Goal: Transaction & Acquisition: Purchase product/service

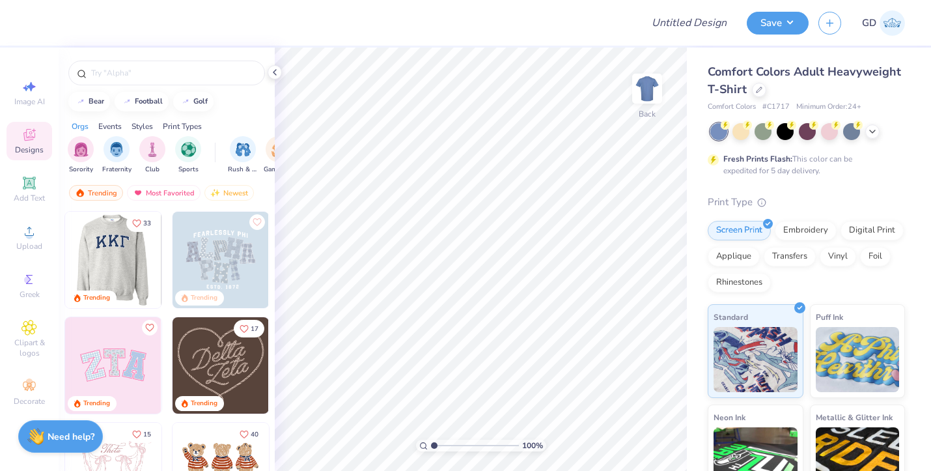
click at [124, 262] on img at bounding box center [112, 260] width 96 height 96
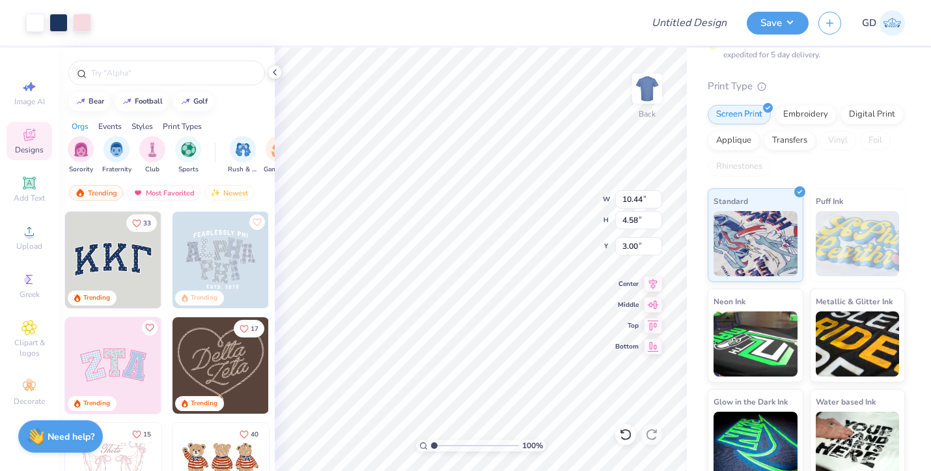
scroll to position [126, 0]
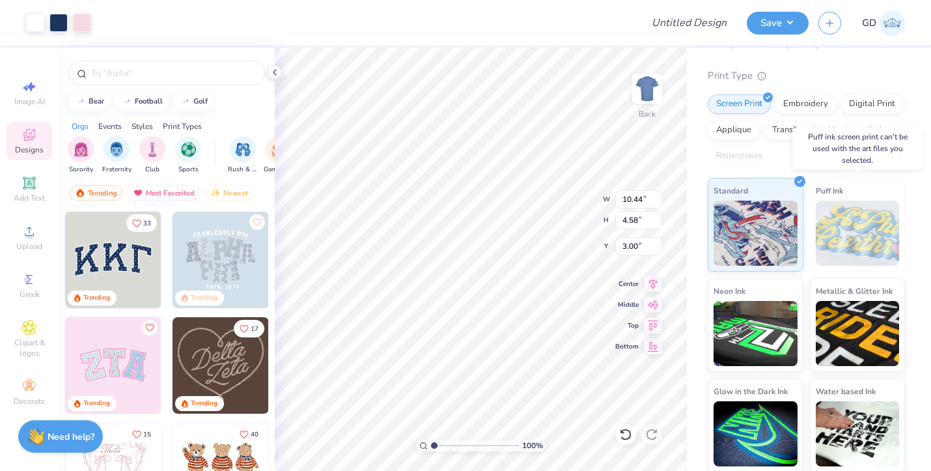
click at [867, 218] on img at bounding box center [858, 232] width 84 height 65
click at [833, 232] on img at bounding box center [858, 232] width 84 height 65
click at [858, 199] on div "Puff Ink" at bounding box center [858, 225] width 96 height 94
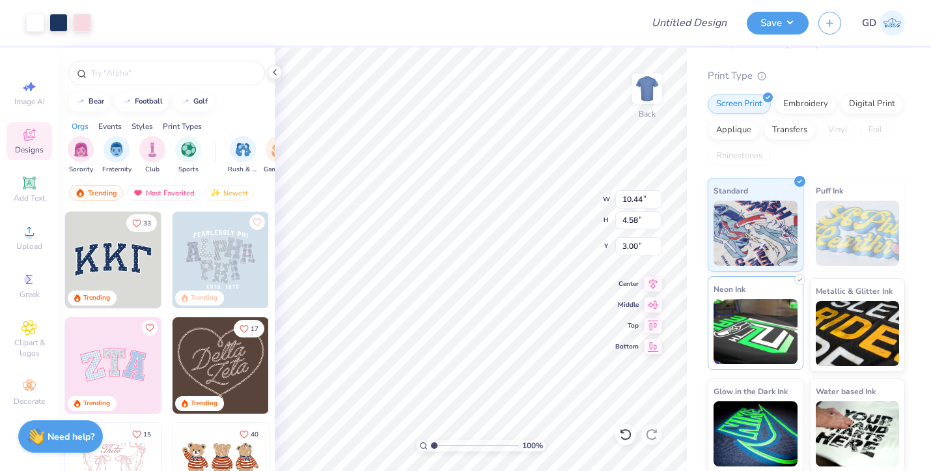
click at [767, 329] on img at bounding box center [755, 331] width 84 height 65
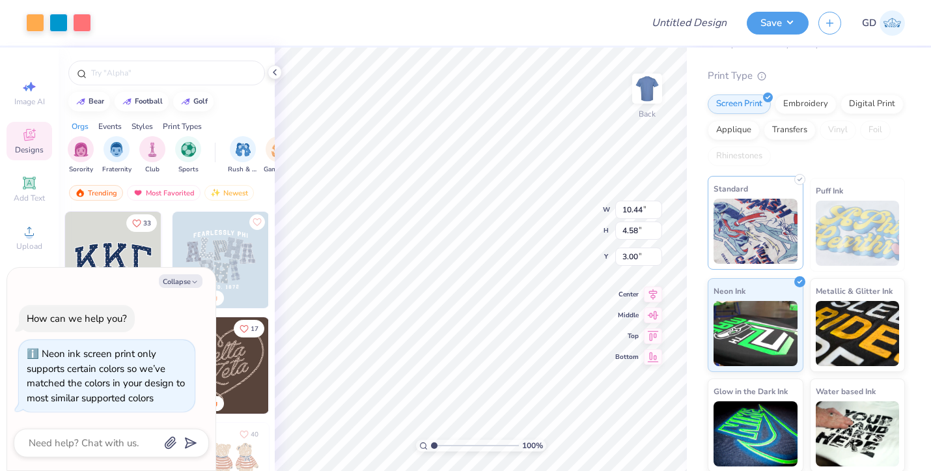
click at [764, 252] on img at bounding box center [755, 231] width 84 height 65
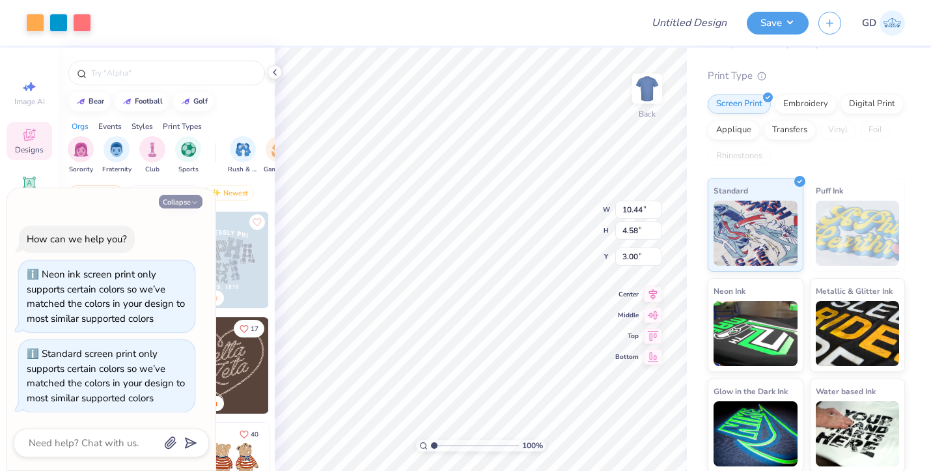
click at [193, 206] on icon "button" at bounding box center [195, 203] width 8 height 8
type textarea "x"
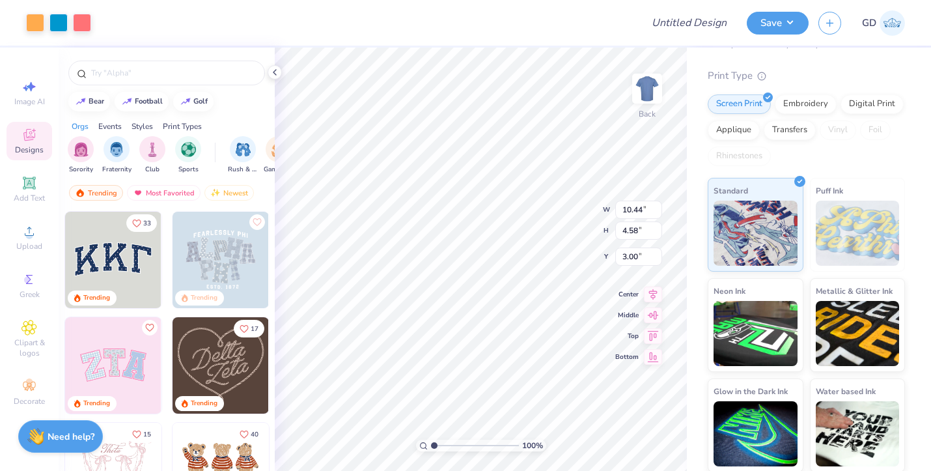
click at [131, 260] on img at bounding box center [113, 260] width 96 height 96
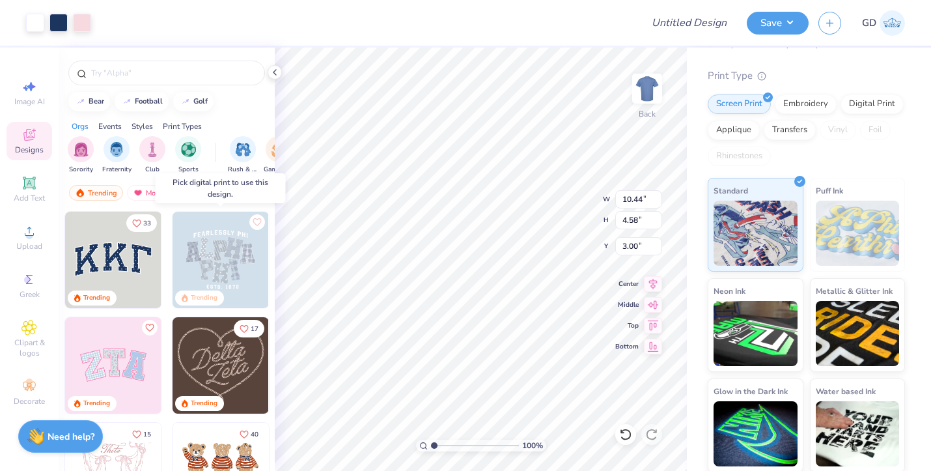
click at [237, 255] on img at bounding box center [220, 260] width 96 height 96
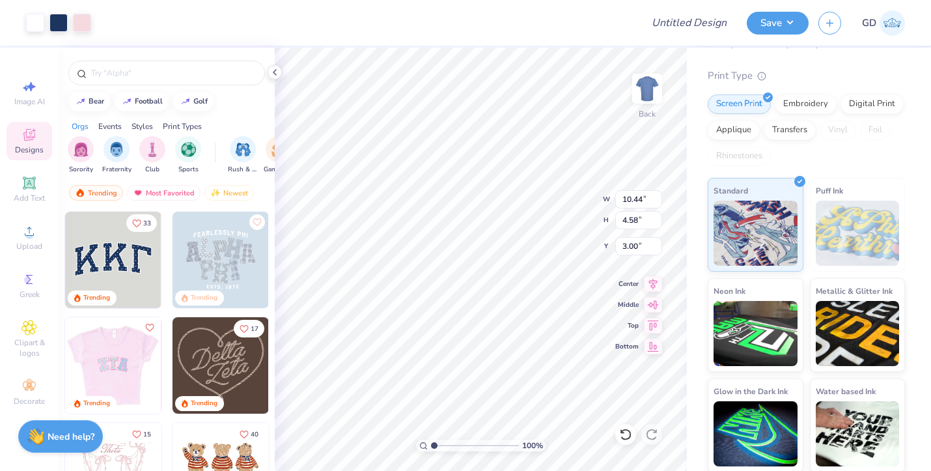
click at [65, 371] on img at bounding box center [17, 365] width 96 height 96
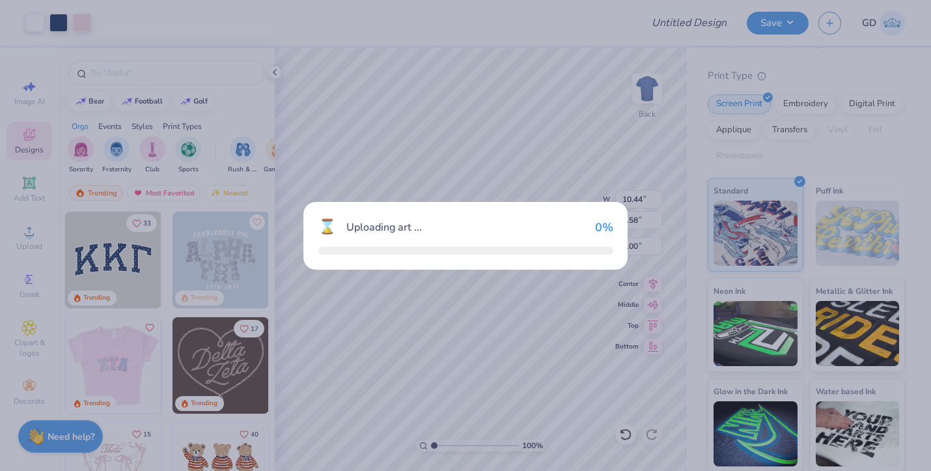
type input "9.71"
type input "4.86"
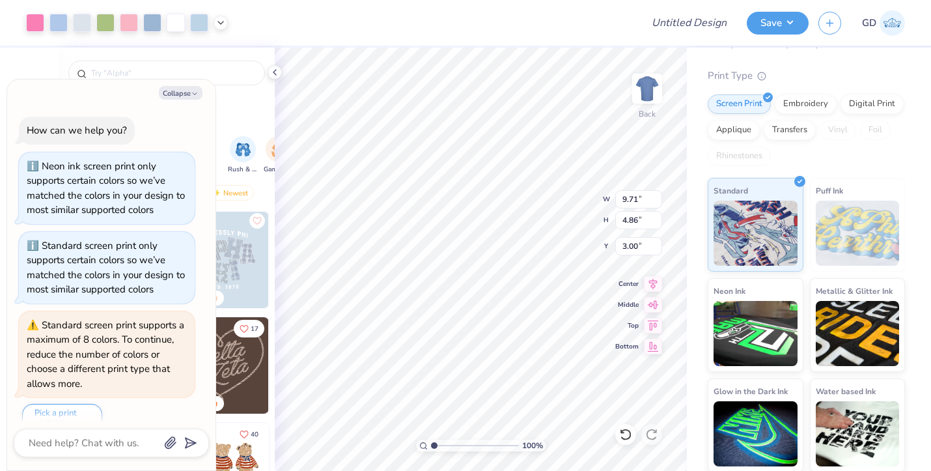
scroll to position [16, 0]
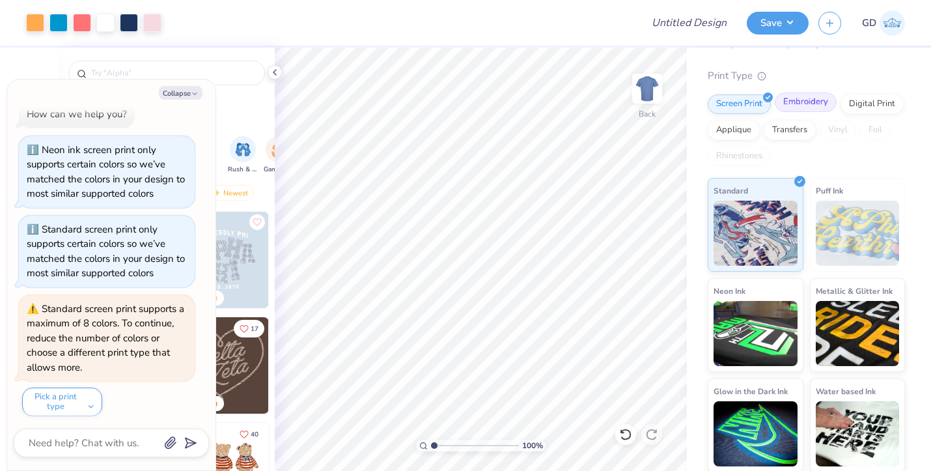
click at [785, 107] on div "Embroidery" at bounding box center [806, 102] width 62 height 20
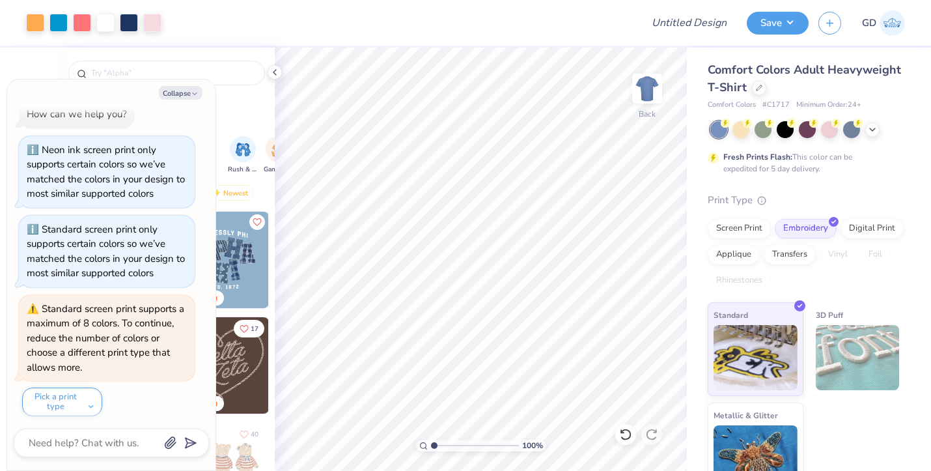
scroll to position [0, 0]
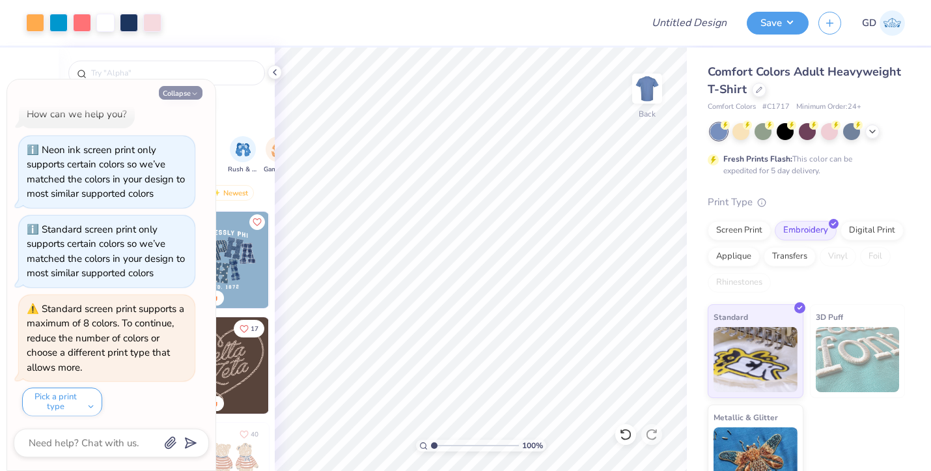
click at [184, 96] on button "Collapse" at bounding box center [181, 93] width 44 height 14
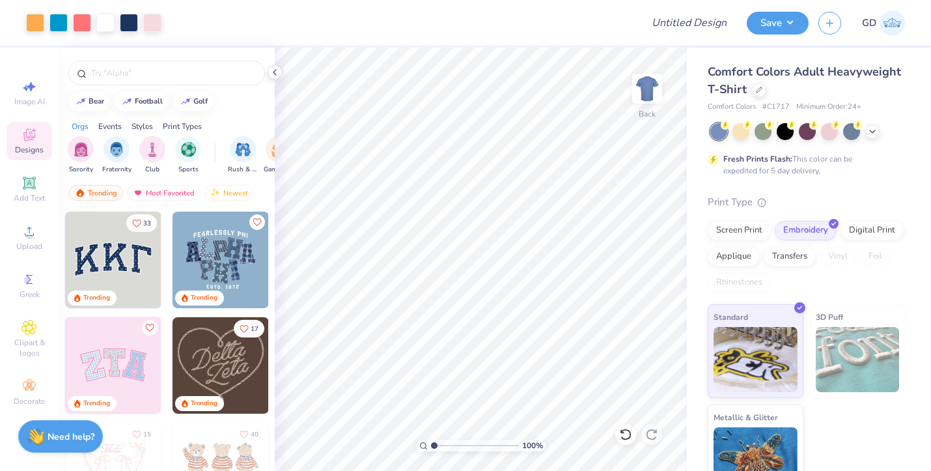
type textarea "x"
click at [755, 232] on div "Screen Print" at bounding box center [739, 229] width 63 height 20
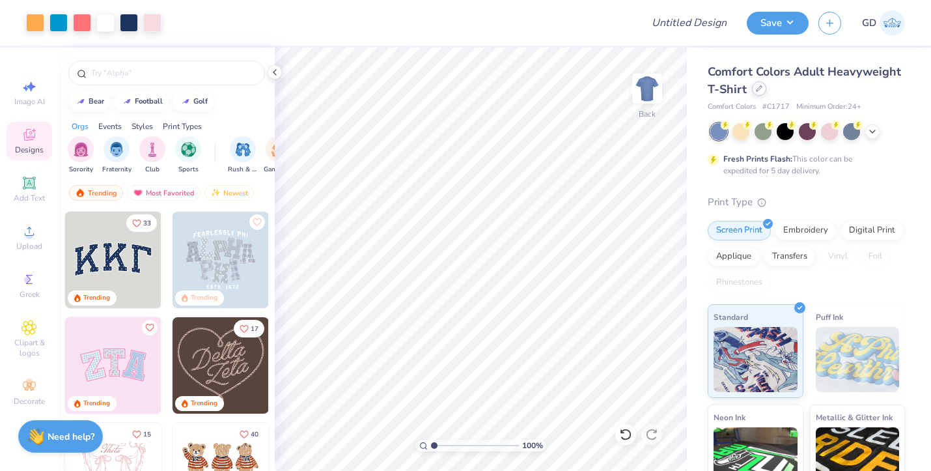
click at [758, 87] on icon at bounding box center [759, 88] width 7 height 7
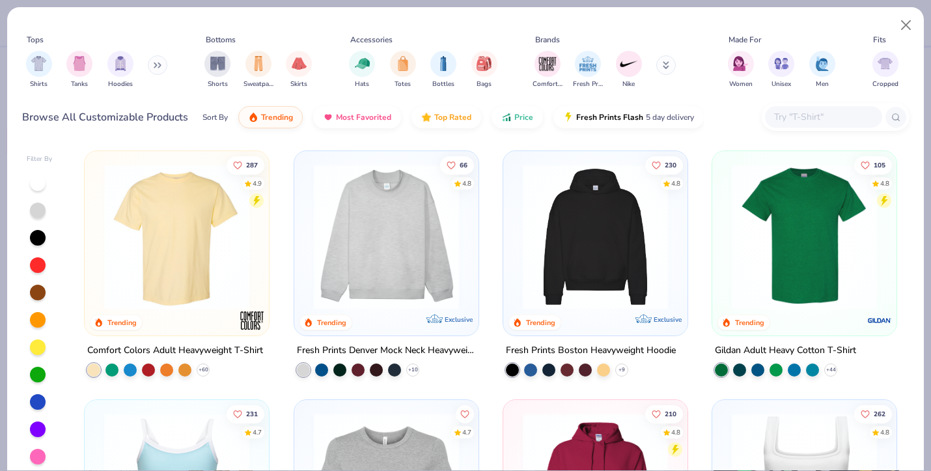
click at [378, 269] on img at bounding box center [386, 236] width 158 height 145
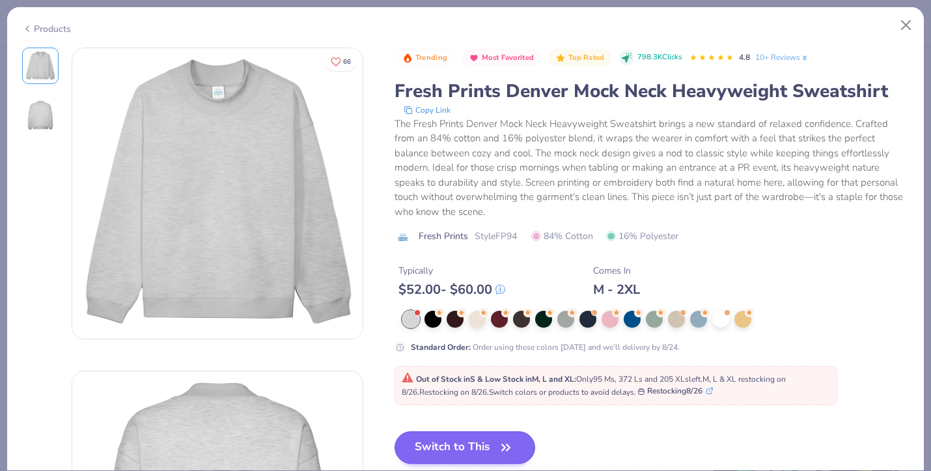
click at [447, 446] on button "Switch to This" at bounding box center [464, 447] width 141 height 33
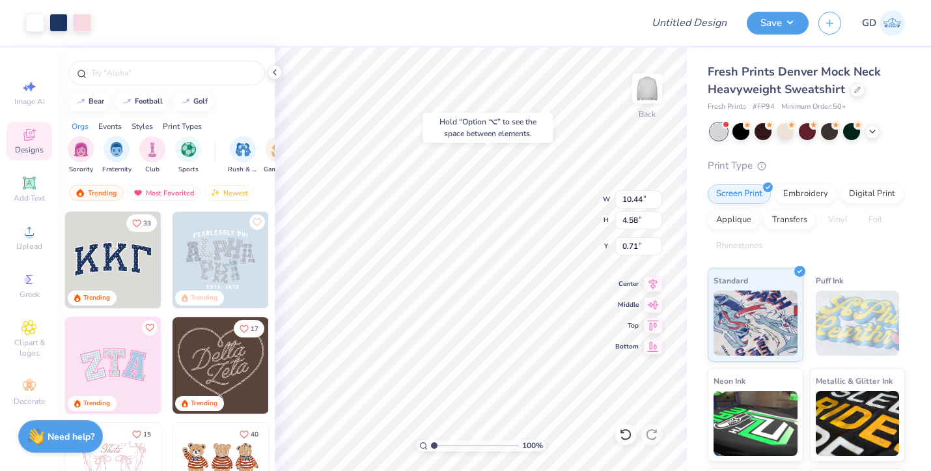
type input "0.71"
type input "0.95"
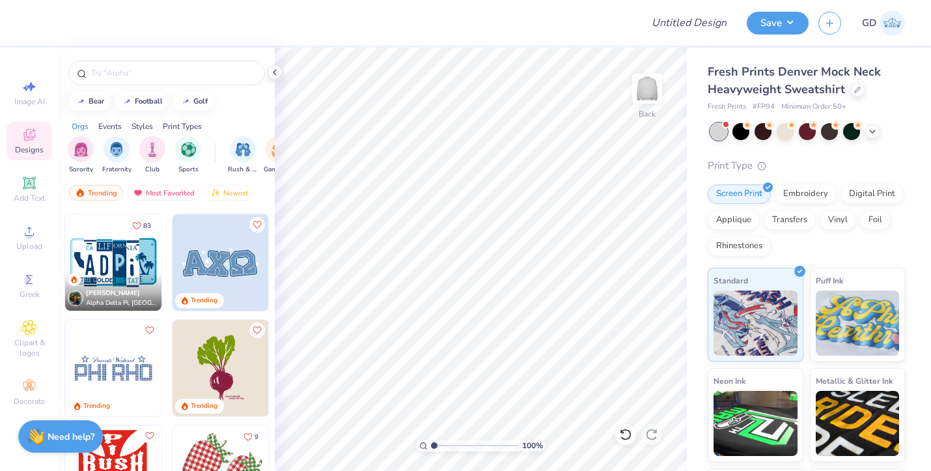
scroll to position [1159, 0]
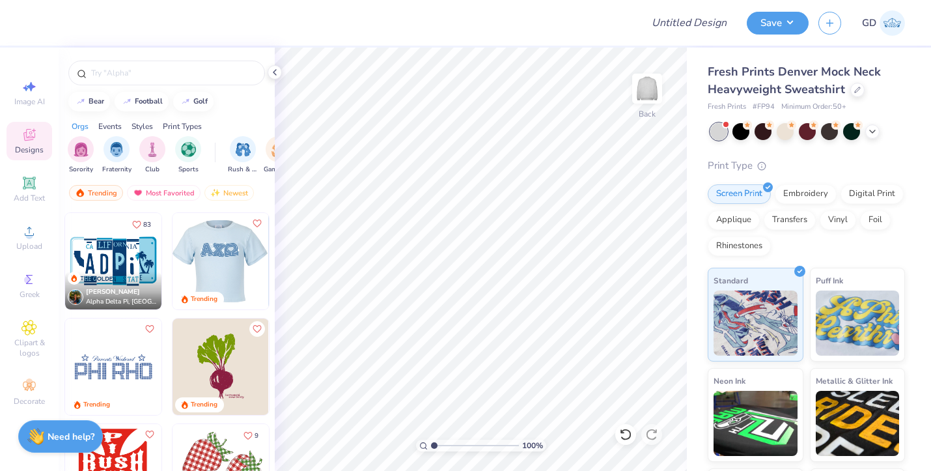
click at [212, 263] on img at bounding box center [220, 261] width 96 height 96
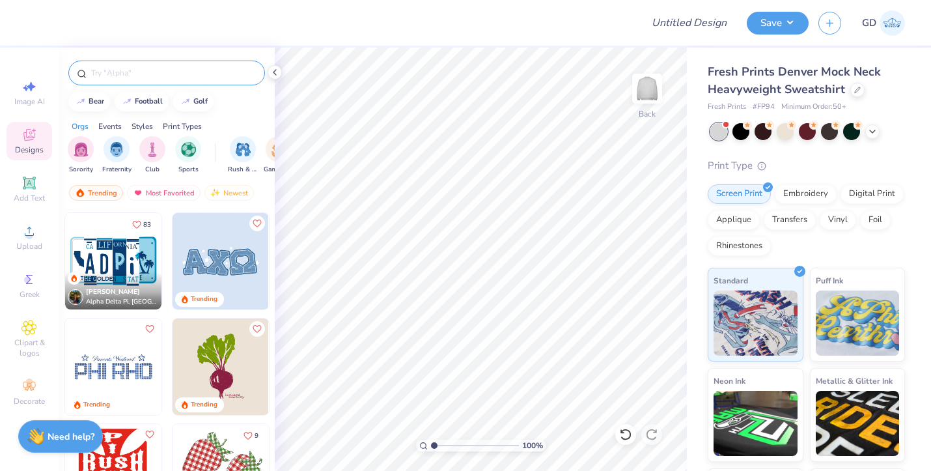
click at [231, 70] on input "text" at bounding box center [173, 72] width 167 height 13
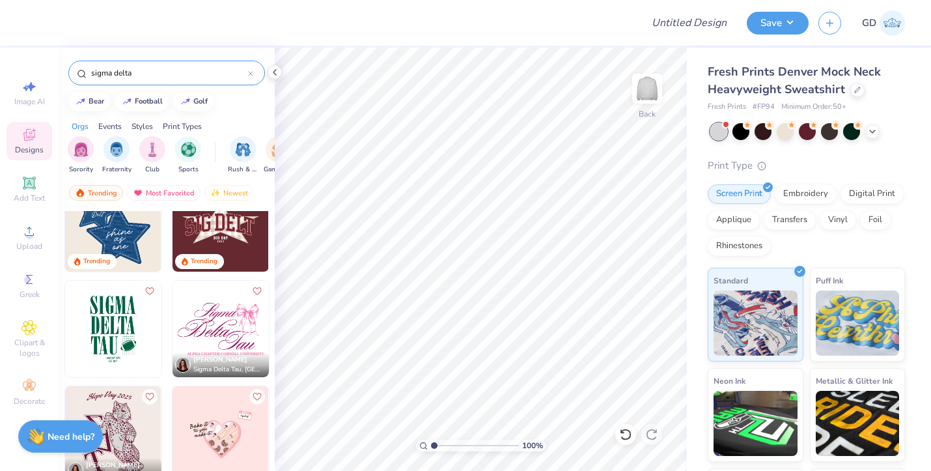
scroll to position [40, 0]
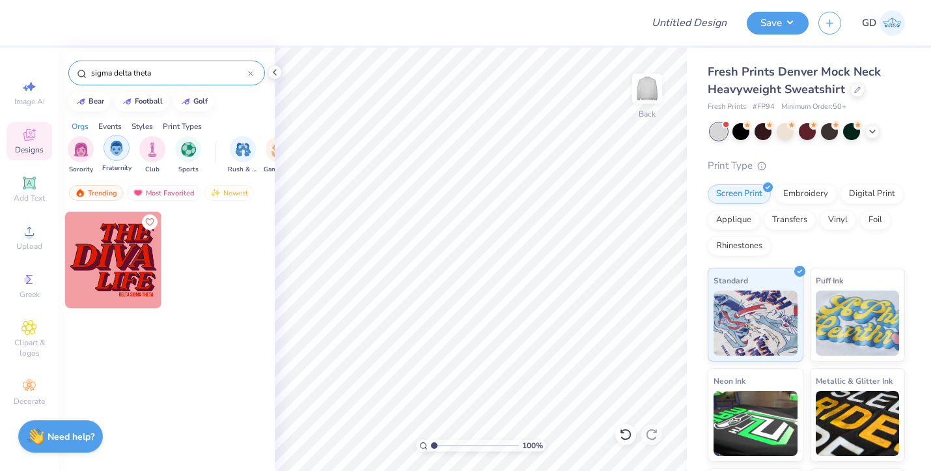
click at [118, 153] on img "filter for Fraternity" at bounding box center [116, 148] width 14 height 15
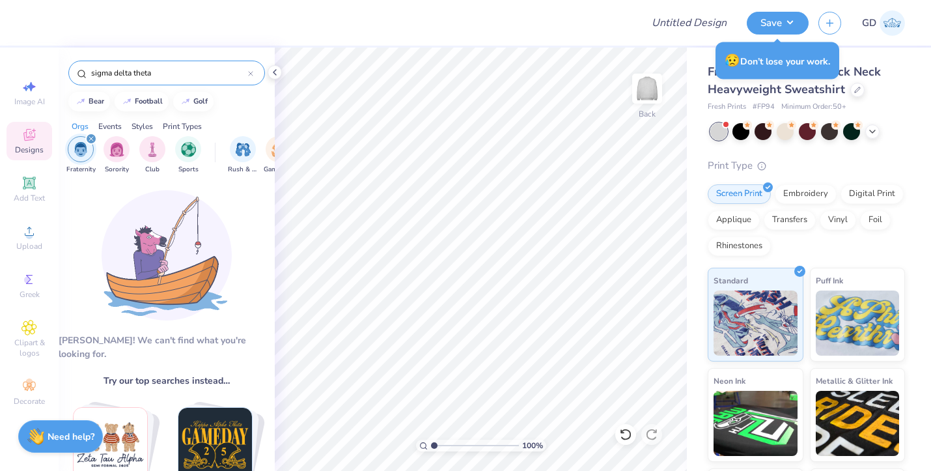
scroll to position [0, 0]
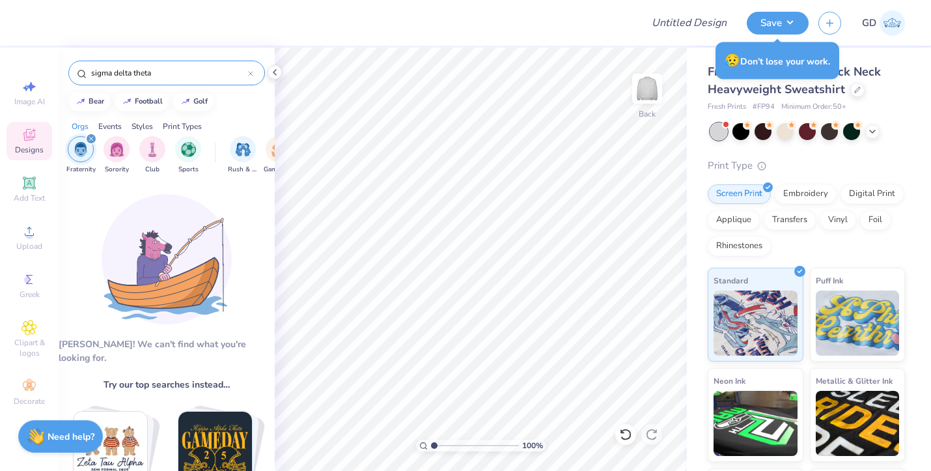
click at [92, 141] on icon "filter for Fraternity" at bounding box center [91, 139] width 4 height 4
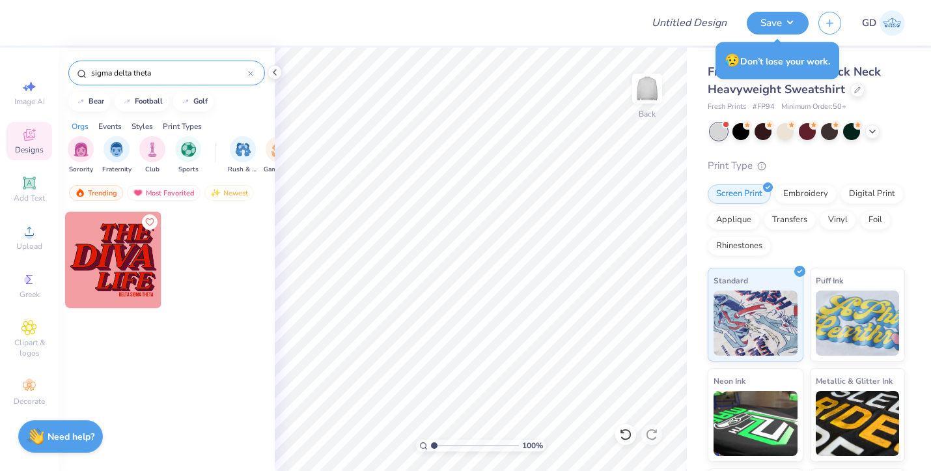
click at [161, 81] on div "sigma delta theta" at bounding box center [166, 73] width 197 height 25
click at [162, 73] on input "sigma delta theta" at bounding box center [169, 72] width 158 height 13
type input "="
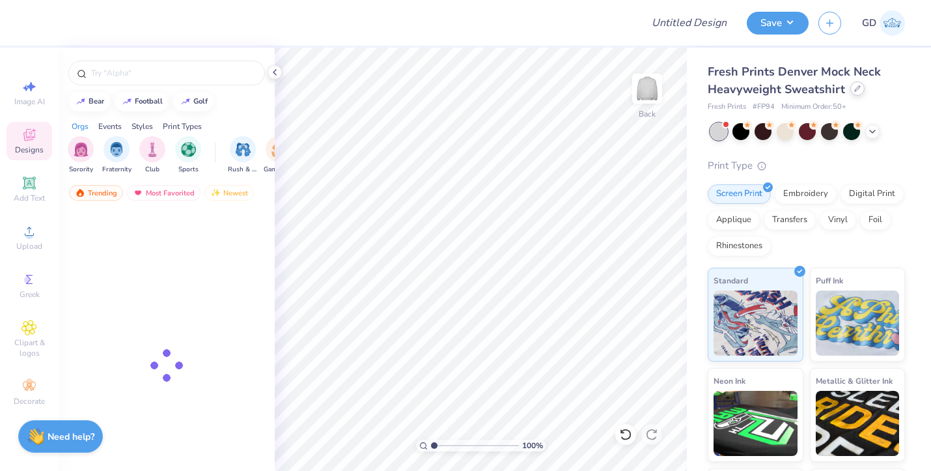
click at [854, 90] on icon at bounding box center [857, 88] width 7 height 7
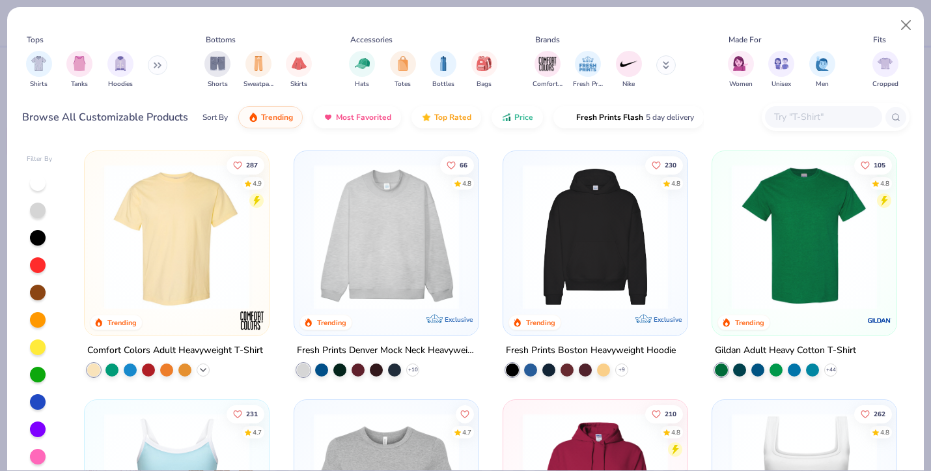
click at [200, 366] on icon at bounding box center [203, 370] width 10 height 10
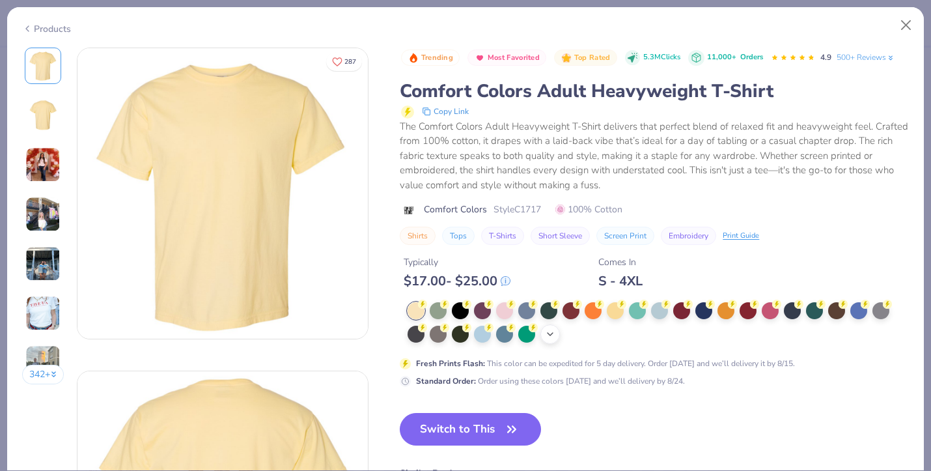
click at [549, 332] on icon at bounding box center [550, 334] width 10 height 10
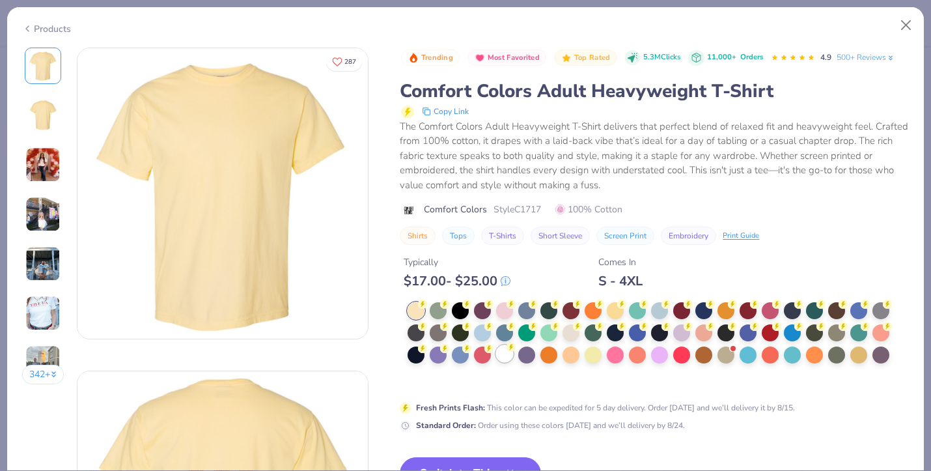
click at [508, 359] on div at bounding box center [504, 353] width 17 height 17
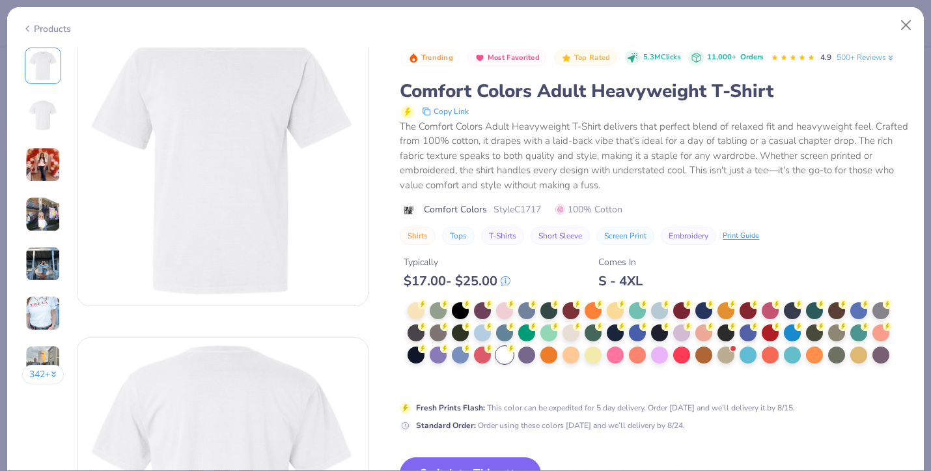
scroll to position [61, 0]
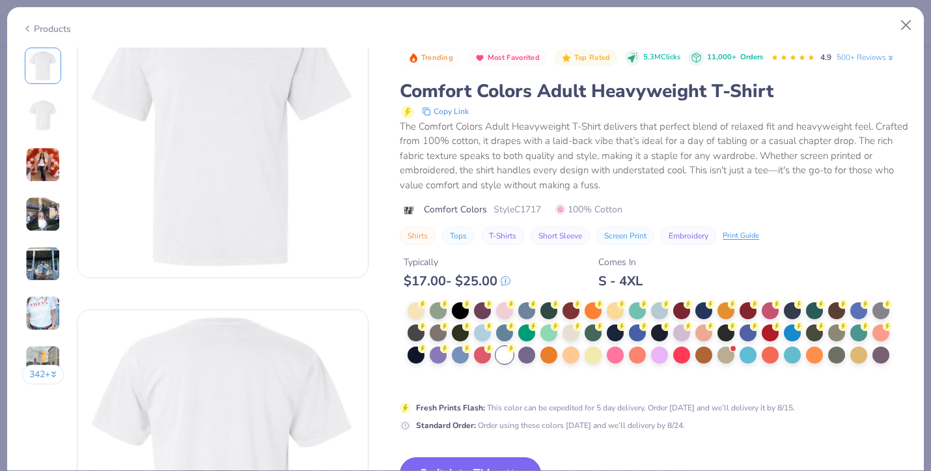
click at [477, 458] on button "Switch to This" at bounding box center [470, 473] width 141 height 33
click at [462, 462] on button "Switch to This" at bounding box center [470, 473] width 141 height 33
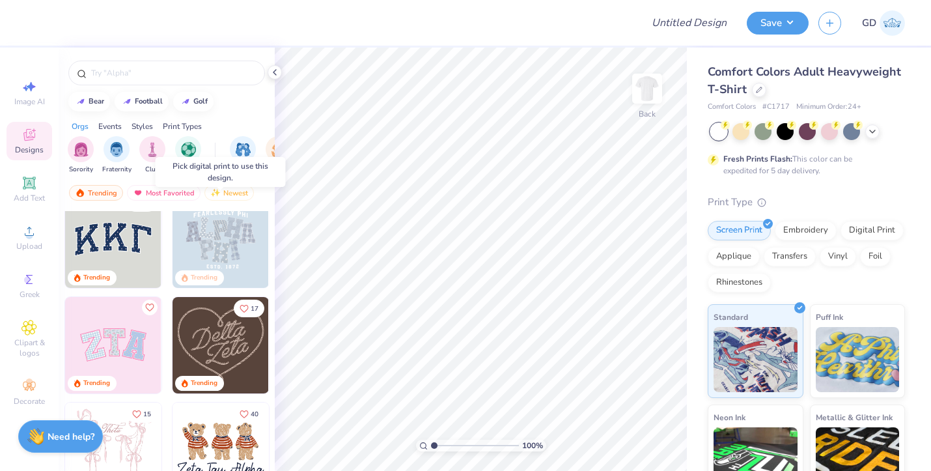
scroll to position [21, 0]
click at [720, 128] on div at bounding box center [718, 131] width 17 height 17
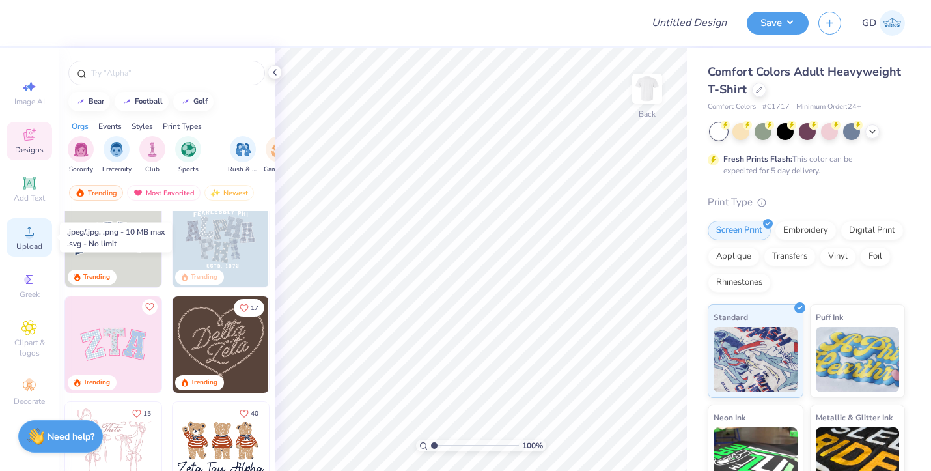
click at [23, 246] on span "Upload" at bounding box center [29, 246] width 26 height 10
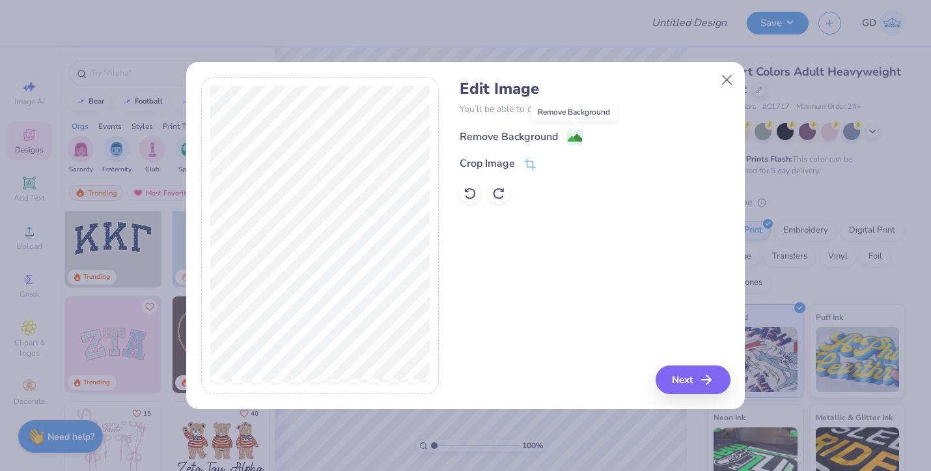
click at [568, 131] on image at bounding box center [575, 138] width 14 height 14
click at [676, 384] on button "Next" at bounding box center [694, 379] width 75 height 29
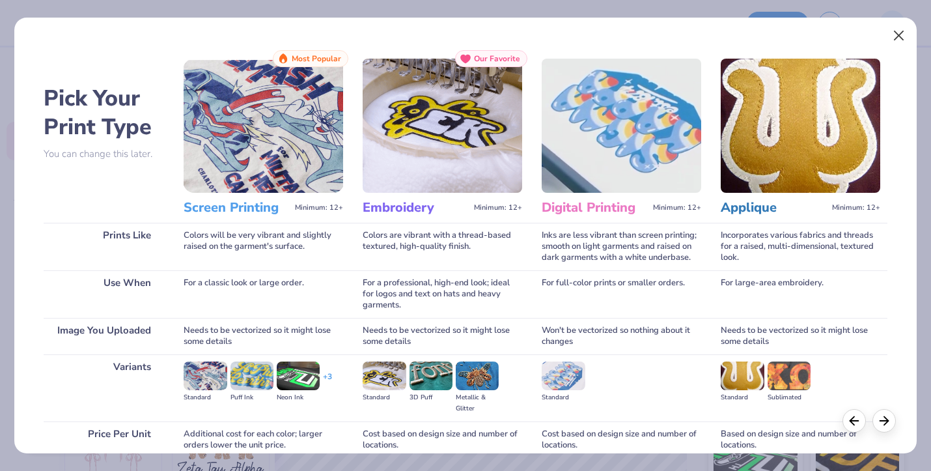
click at [901, 36] on button "Close" at bounding box center [898, 35] width 25 height 25
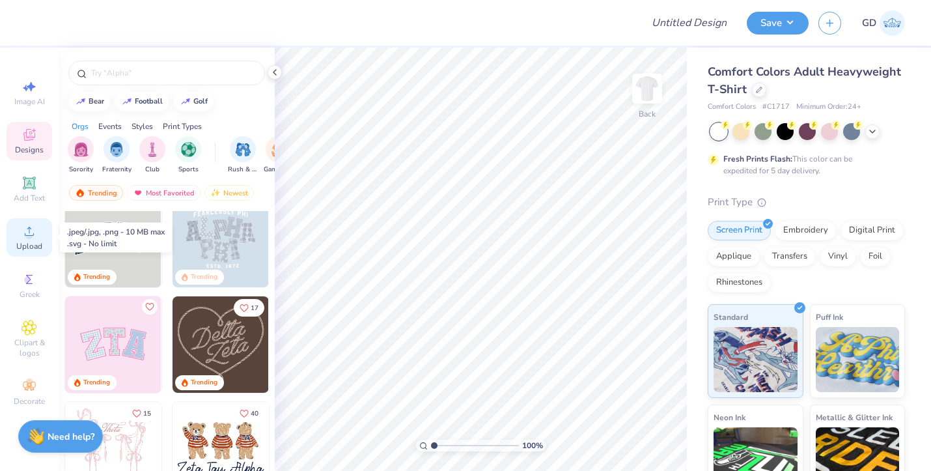
click at [25, 246] on span "Upload" at bounding box center [29, 246] width 26 height 10
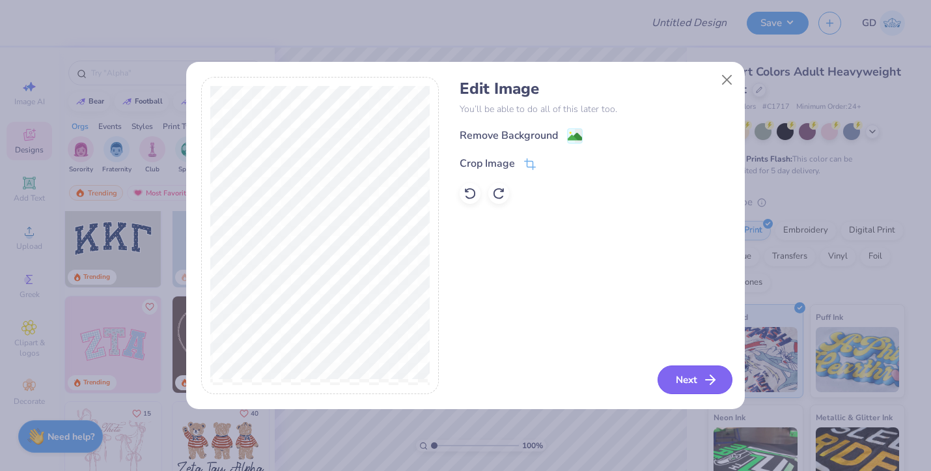
click at [698, 380] on button "Next" at bounding box center [694, 379] width 75 height 29
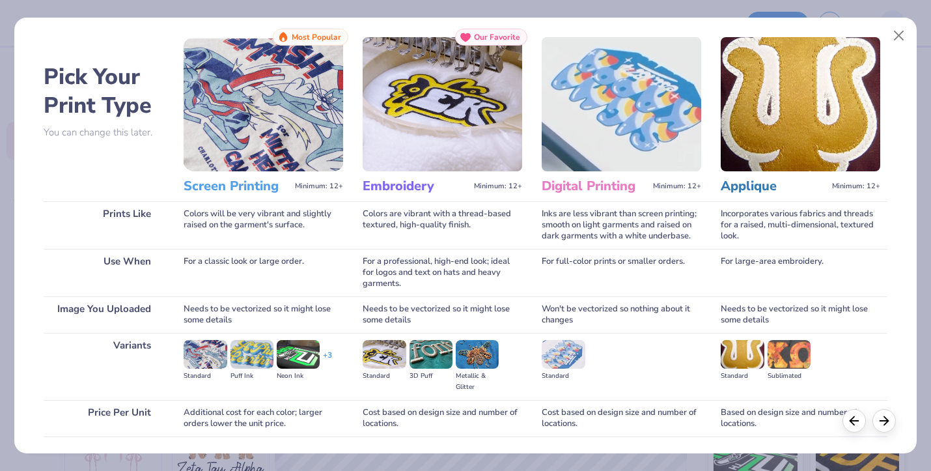
scroll to position [26, 0]
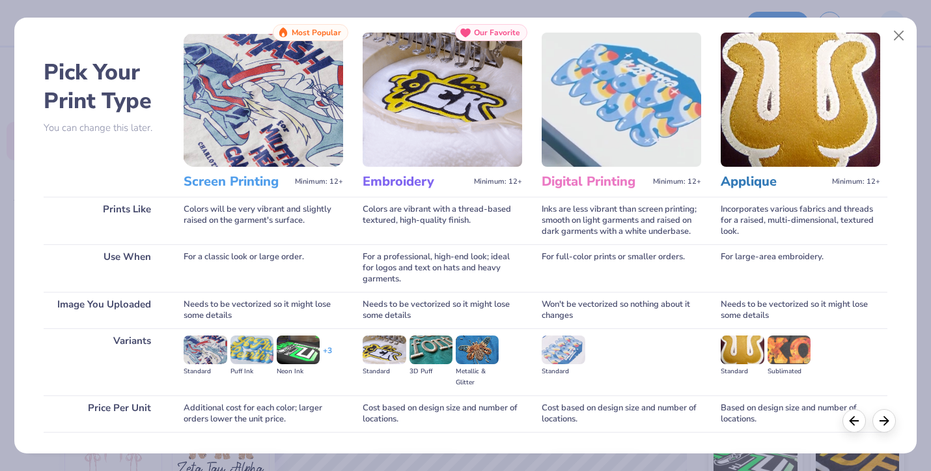
click at [264, 137] on img at bounding box center [263, 100] width 159 height 134
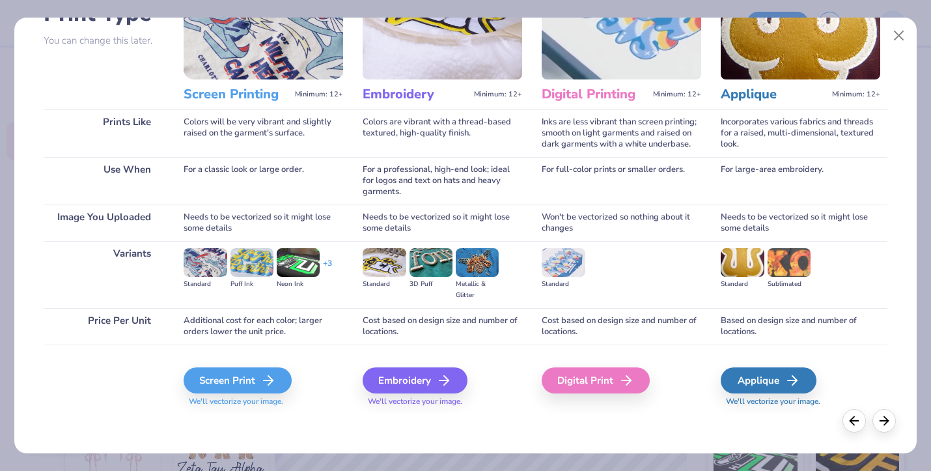
scroll to position [113, 0]
click at [245, 388] on div "Screen Print" at bounding box center [240, 380] width 108 height 26
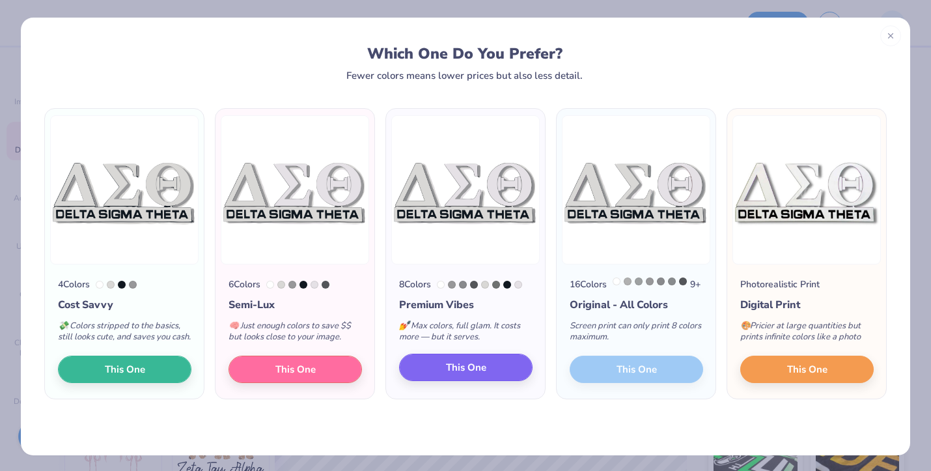
click at [443, 381] on button "This One" at bounding box center [465, 366] width 133 height 27
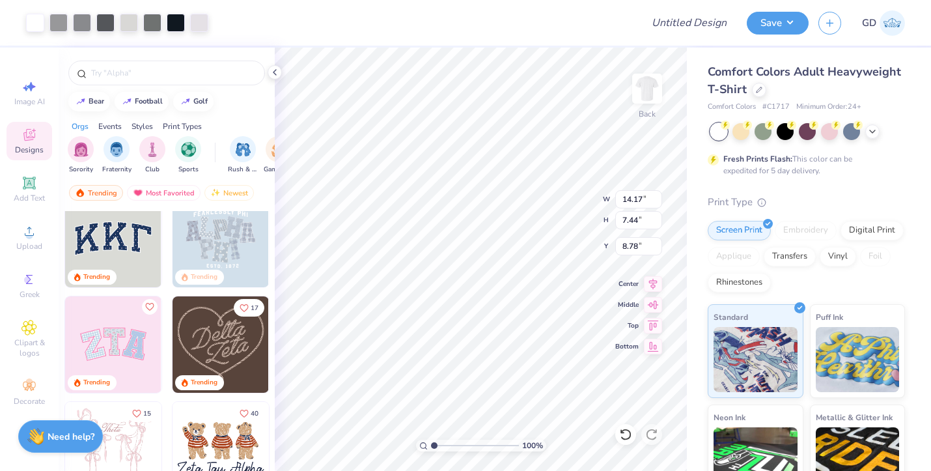
type input "4.29"
type input "11.52"
type input "6.04"
type input "3.00"
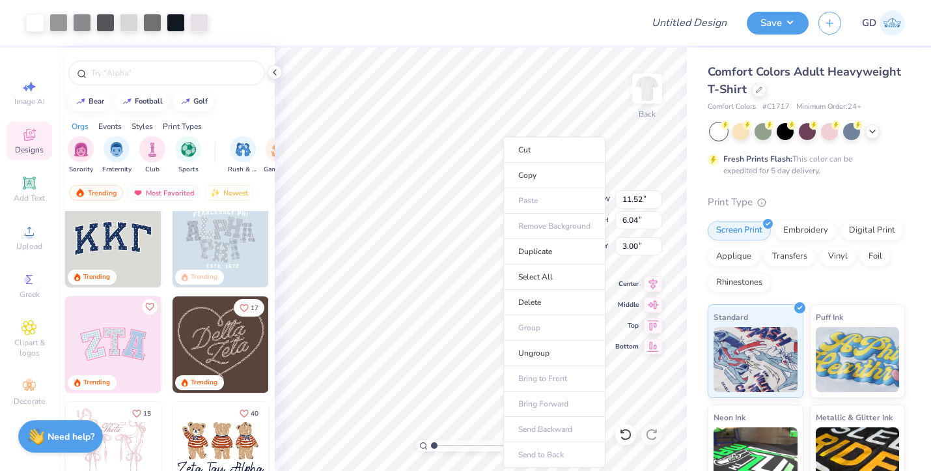
click at [534, 228] on ul "Cut Copy Paste Remove Background Duplicate Select All Delete Group Ungroup Brin…" at bounding box center [554, 302] width 102 height 331
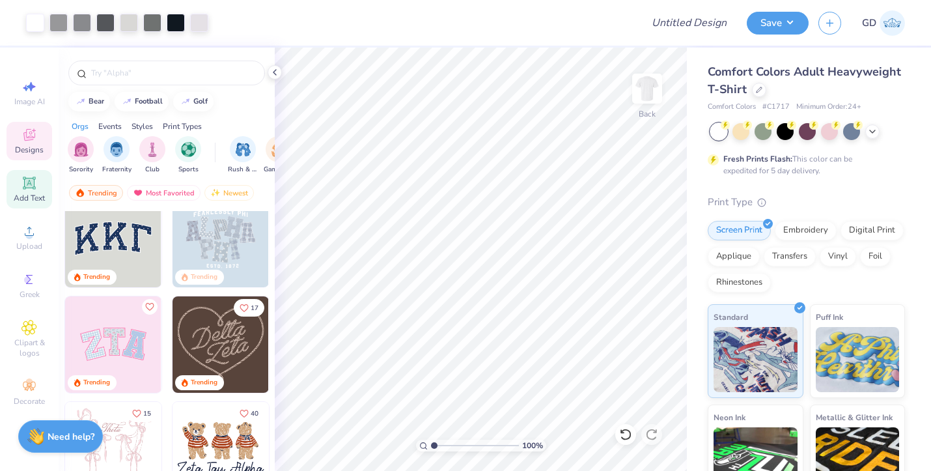
click at [27, 184] on icon at bounding box center [29, 183] width 10 height 10
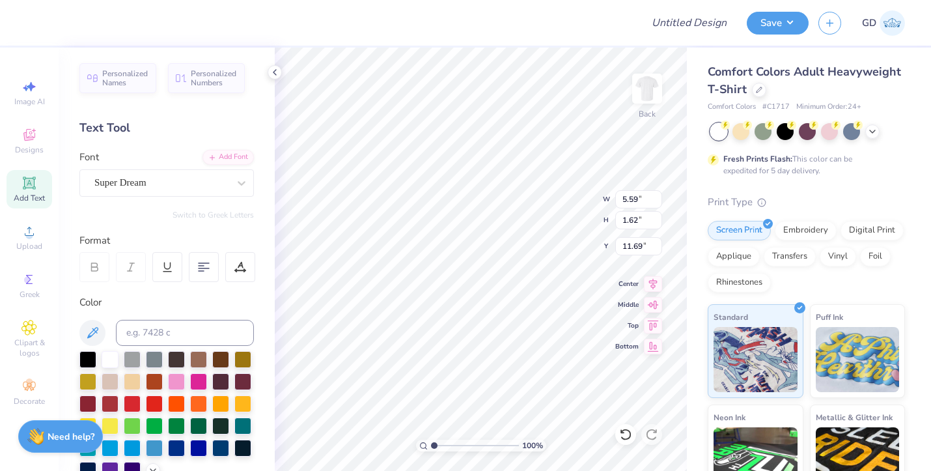
scroll to position [0, 1]
type textarea "Brothers"
click at [141, 179] on span "Super Dream" at bounding box center [120, 182] width 52 height 15
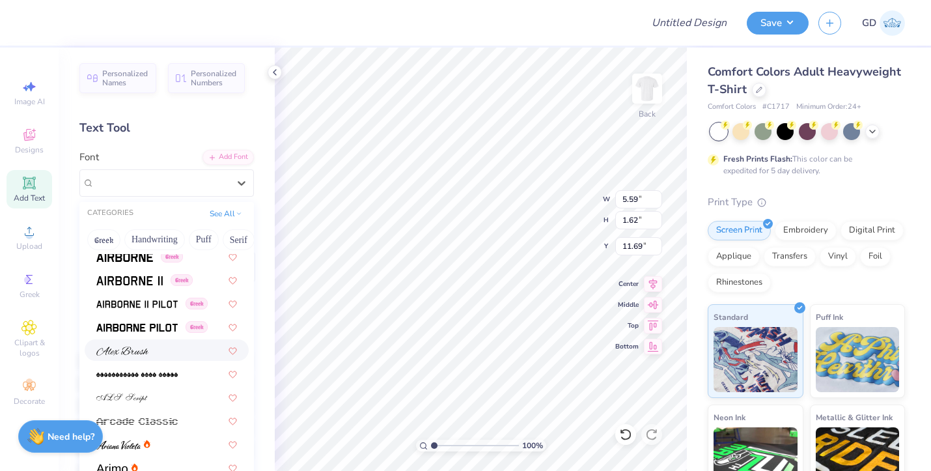
scroll to position [292, 0]
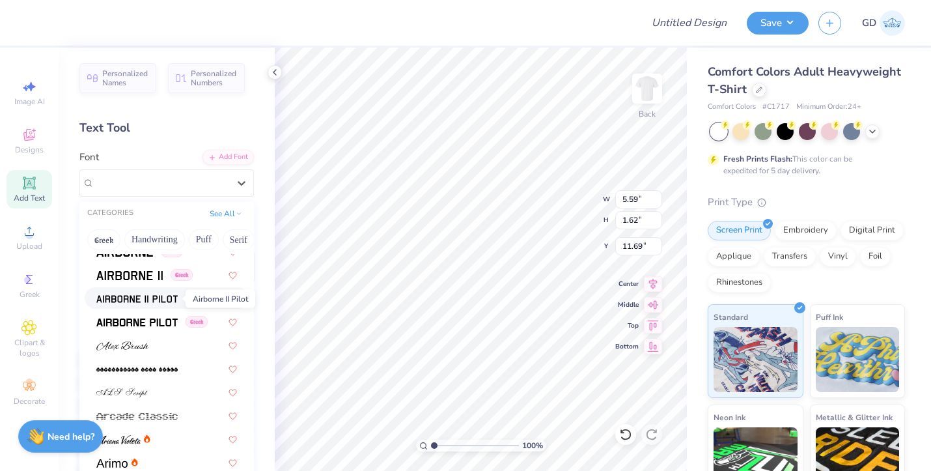
click at [146, 296] on img at bounding box center [136, 298] width 81 height 9
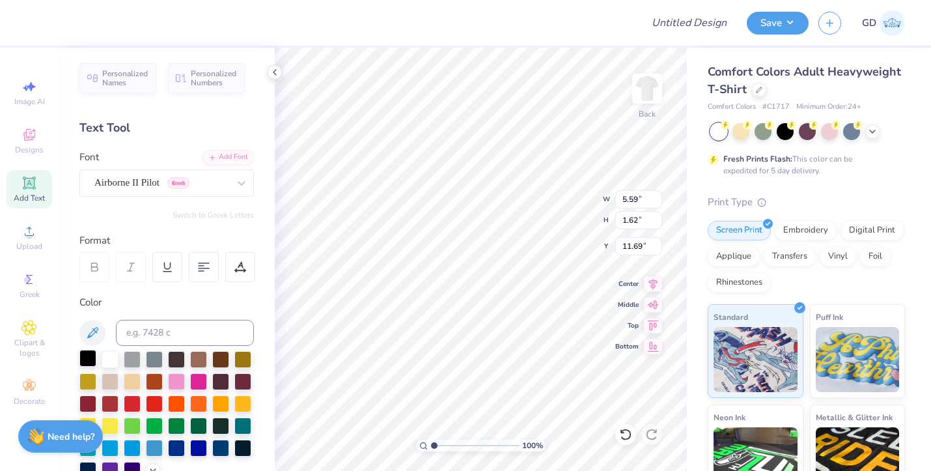
click at [79, 361] on div at bounding box center [87, 358] width 17 height 17
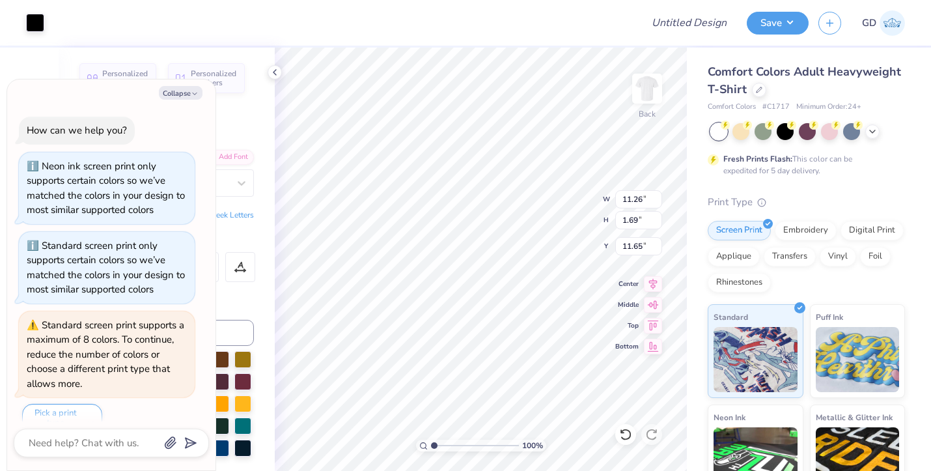
scroll to position [144, 0]
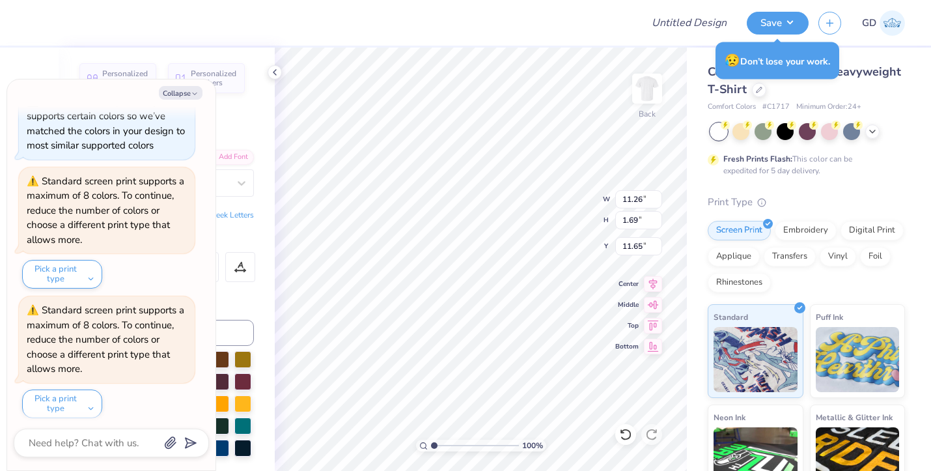
type textarea "x"
type input "5.14"
type input "0.77"
type textarea "x"
type input "9.88"
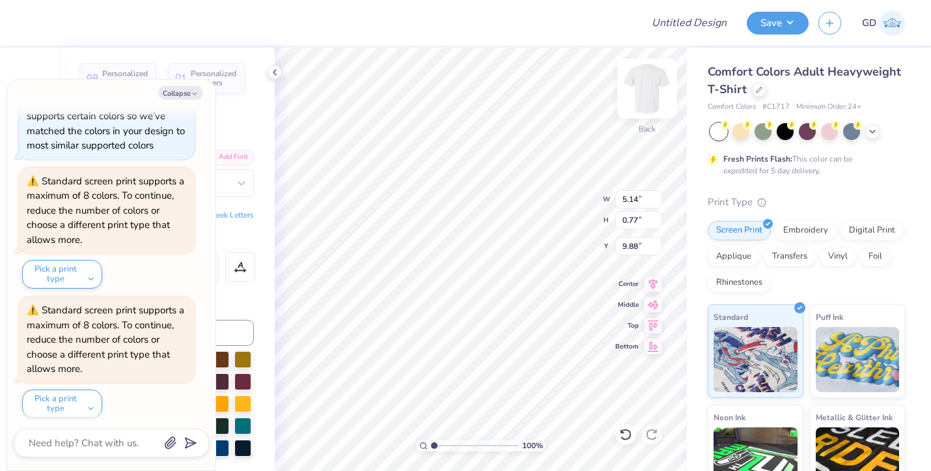
click at [651, 84] on img at bounding box center [647, 88] width 52 height 52
click at [191, 94] on icon "button" at bounding box center [195, 94] width 8 height 8
type textarea "x"
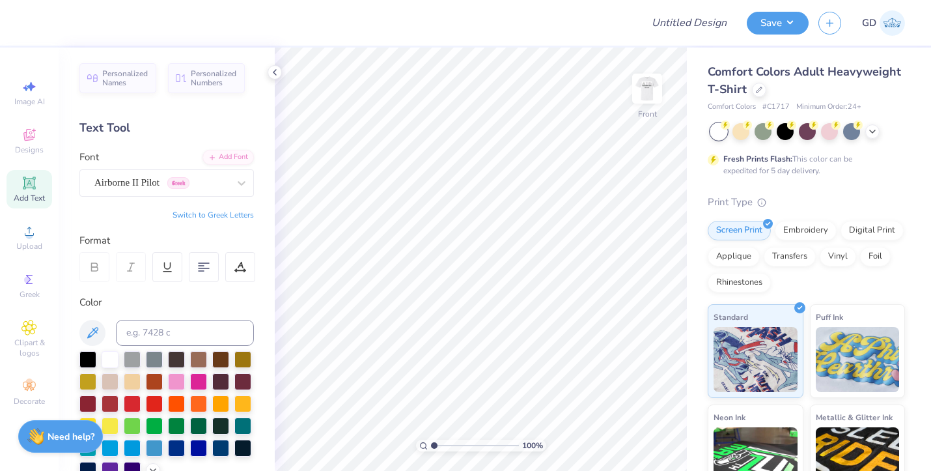
click at [29, 187] on icon at bounding box center [29, 182] width 12 height 12
type input "6.60"
type textarea "S"
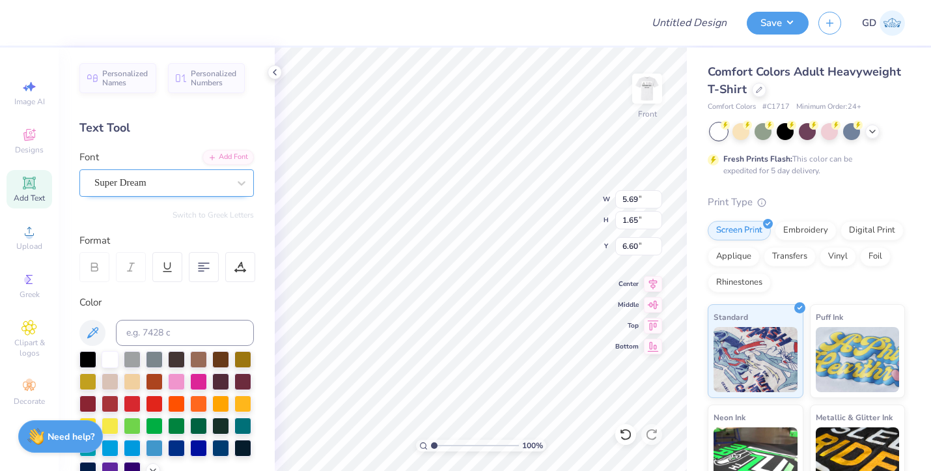
type textarea "DST charity Bash"
click at [198, 170] on div "Super Dream" at bounding box center [166, 182] width 174 height 27
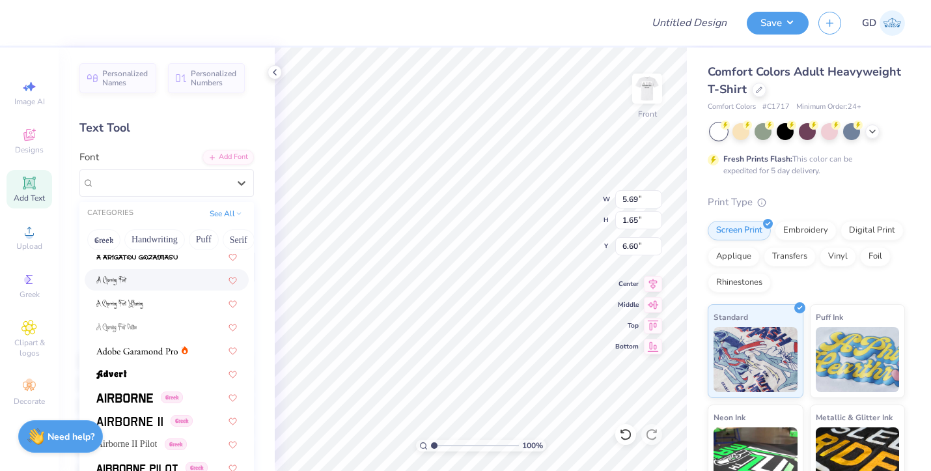
scroll to position [171, 0]
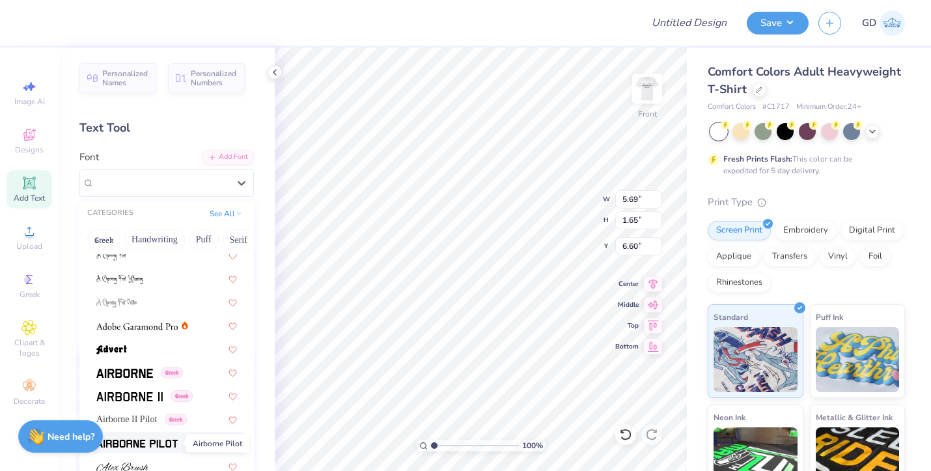
click at [129, 442] on img at bounding box center [136, 443] width 81 height 9
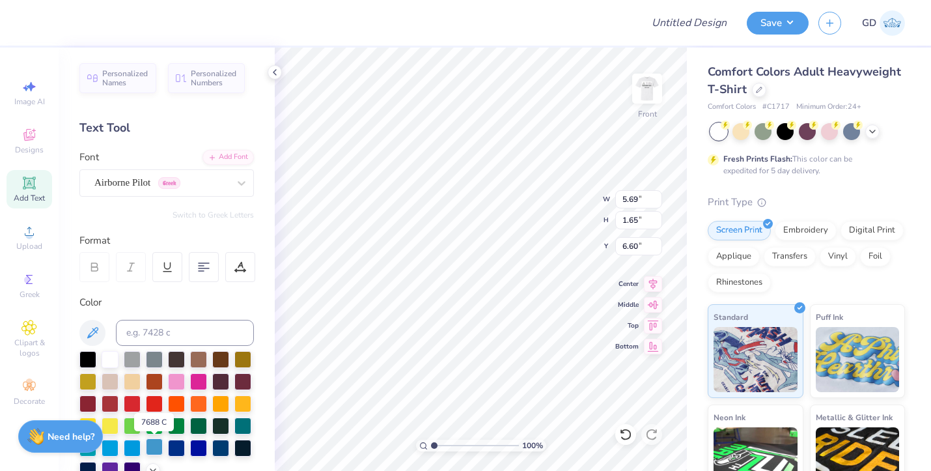
click at [148, 450] on div at bounding box center [154, 446] width 17 height 17
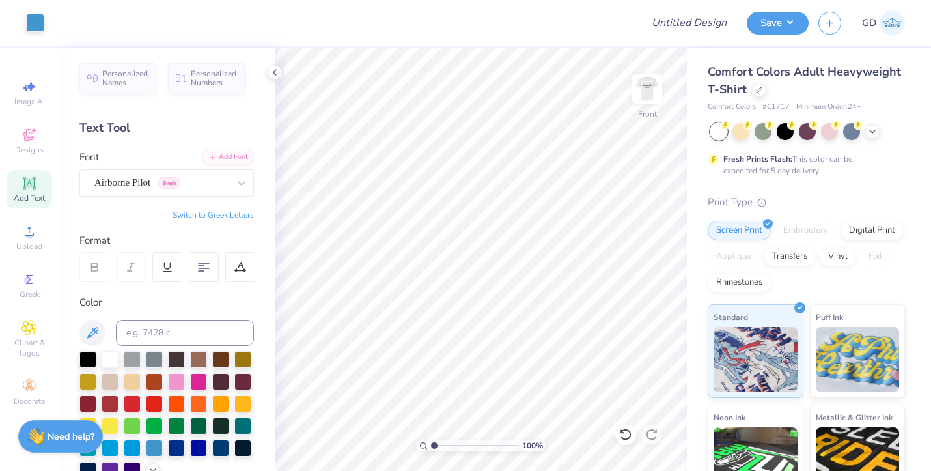
click at [34, 193] on span "Add Text" at bounding box center [29, 198] width 31 height 10
paste textarea "[DATE]"
type textarea "[US_STATE] [DATE]"
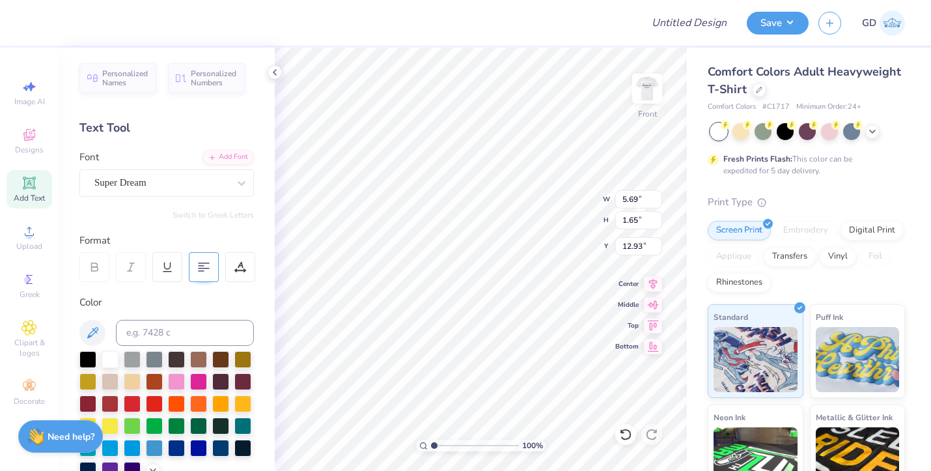
click at [206, 266] on icon at bounding box center [204, 267] width 12 height 12
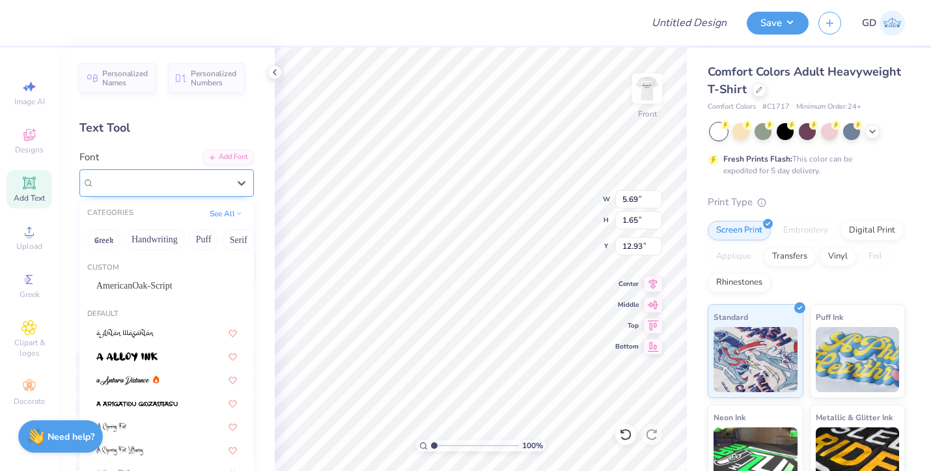
click at [140, 185] on span "Super Dream" at bounding box center [120, 182] width 52 height 15
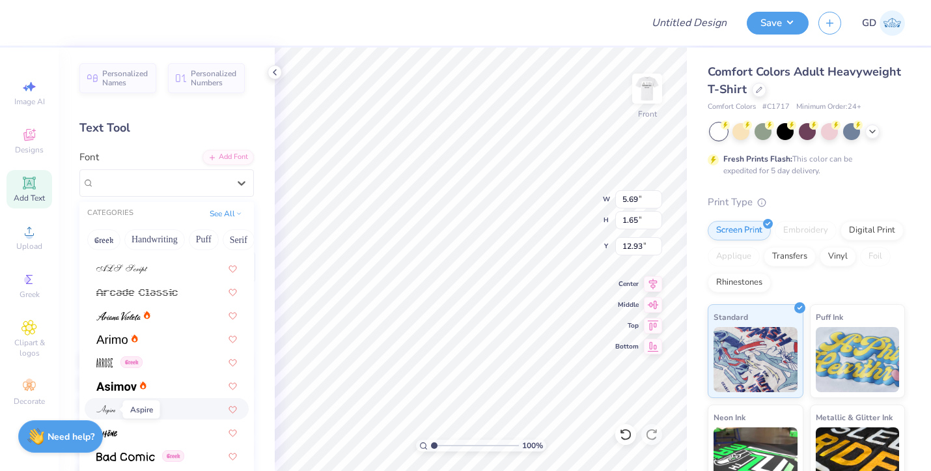
scroll to position [510, 0]
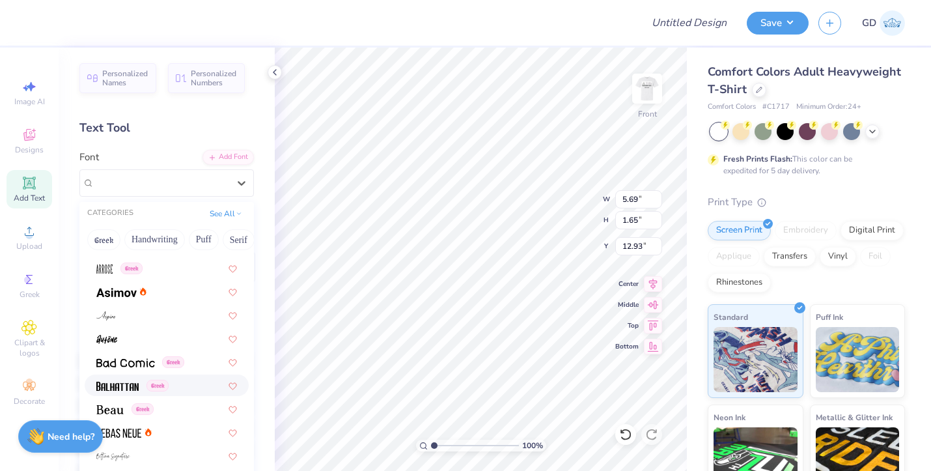
click at [117, 391] on span at bounding box center [117, 385] width 42 height 14
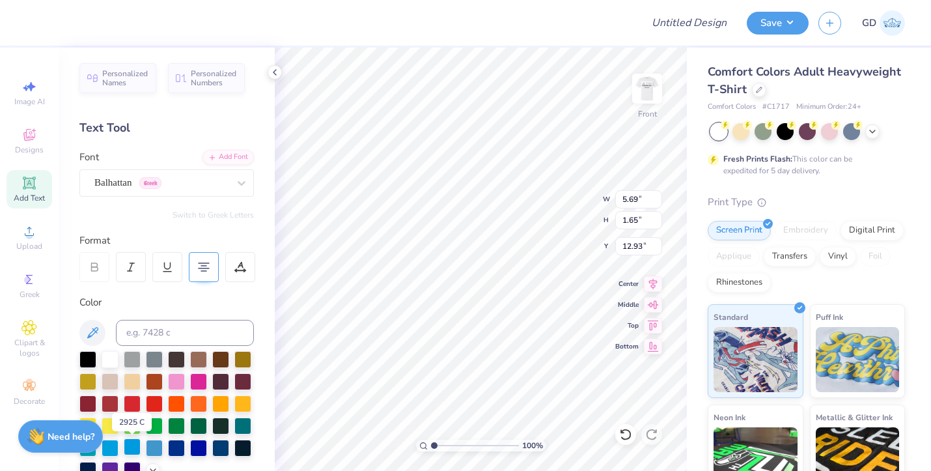
click at [135, 449] on div at bounding box center [132, 446] width 17 height 17
click at [153, 449] on div at bounding box center [154, 446] width 17 height 17
click at [183, 448] on div at bounding box center [176, 446] width 17 height 17
type input "5.50"
type input "3.11"
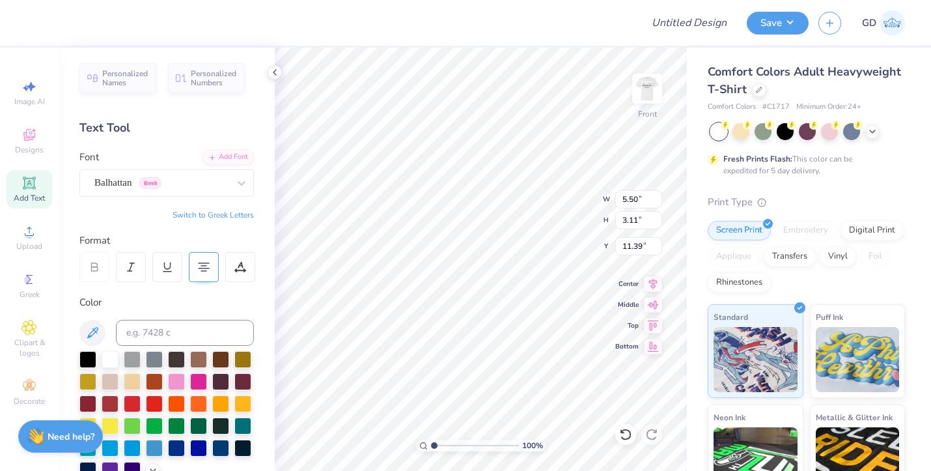
type input "9.05"
type input "14.53"
type input "1.19"
type input "6.83"
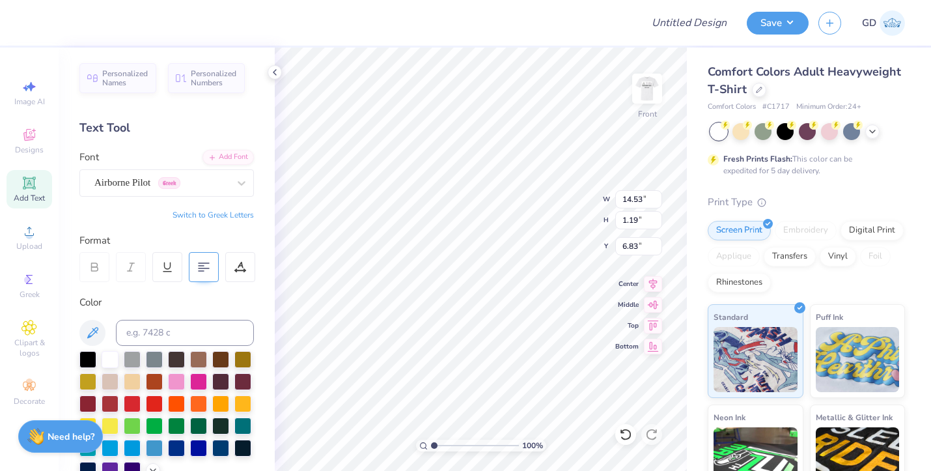
click at [200, 266] on icon at bounding box center [204, 267] width 12 height 12
type textarea "DST charity Bash"
click at [648, 90] on img at bounding box center [647, 88] width 52 height 52
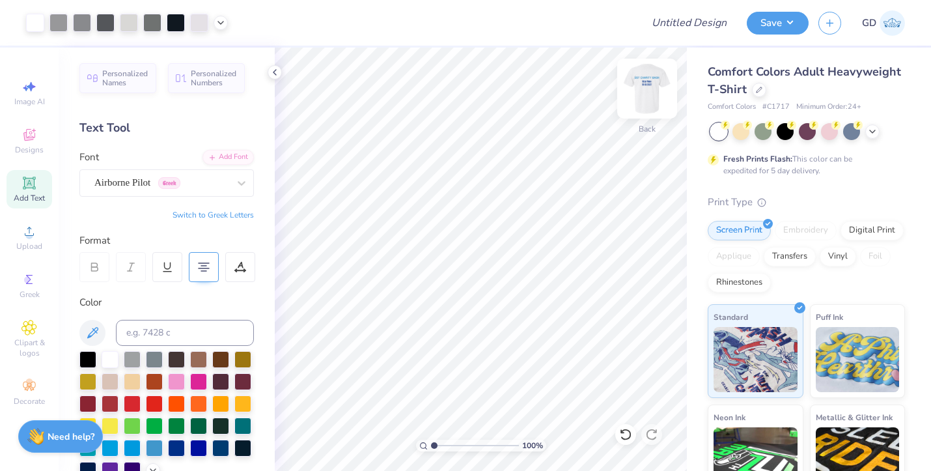
click at [646, 95] on img at bounding box center [647, 88] width 52 height 52
